Goal: Task Accomplishment & Management: Use online tool/utility

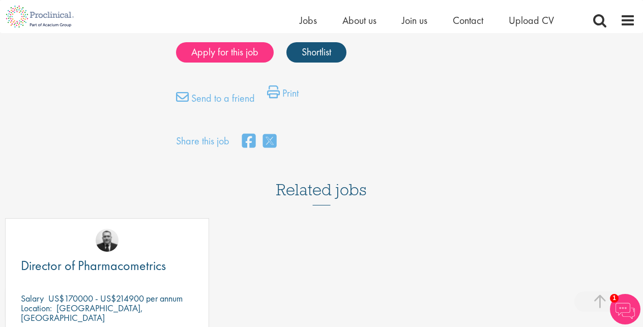
scroll to position [851, 0]
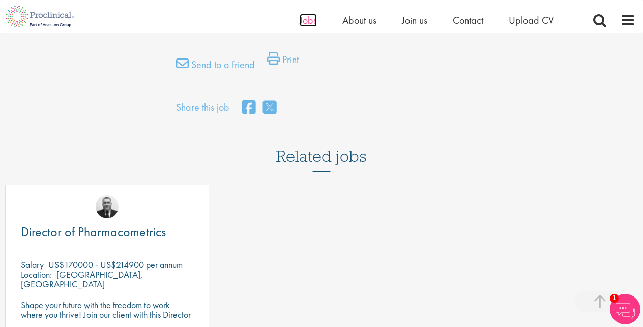
click at [306, 19] on span "Jobs" at bounding box center [308, 20] width 17 height 13
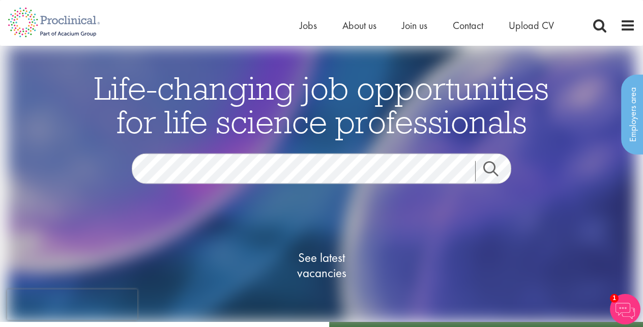
click at [303, 257] on span "See latest vacancies" at bounding box center [322, 265] width 102 height 31
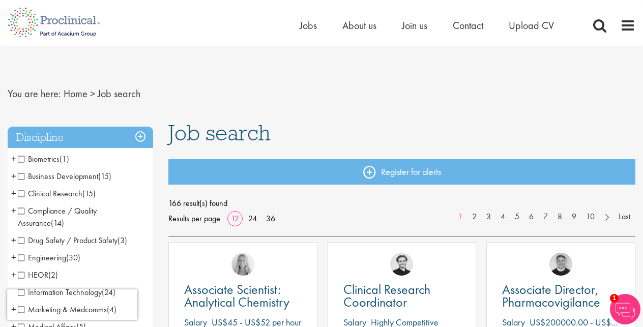
click at [20, 211] on span "Compliance / Quality Assurance" at bounding box center [57, 217] width 79 height 23
click at [20, 240] on span "Drug Safety / Product Safety" at bounding box center [68, 240] width 100 height 11
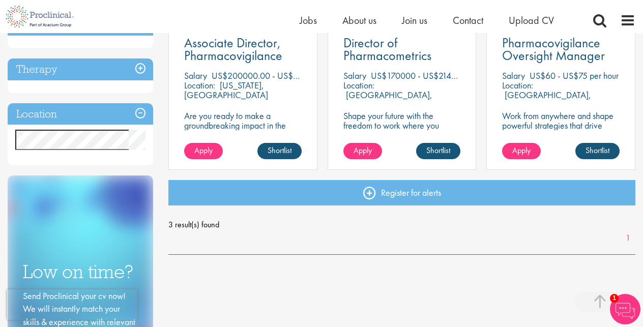
scroll to position [235, 0]
